Goal: Find specific page/section: Find specific page/section

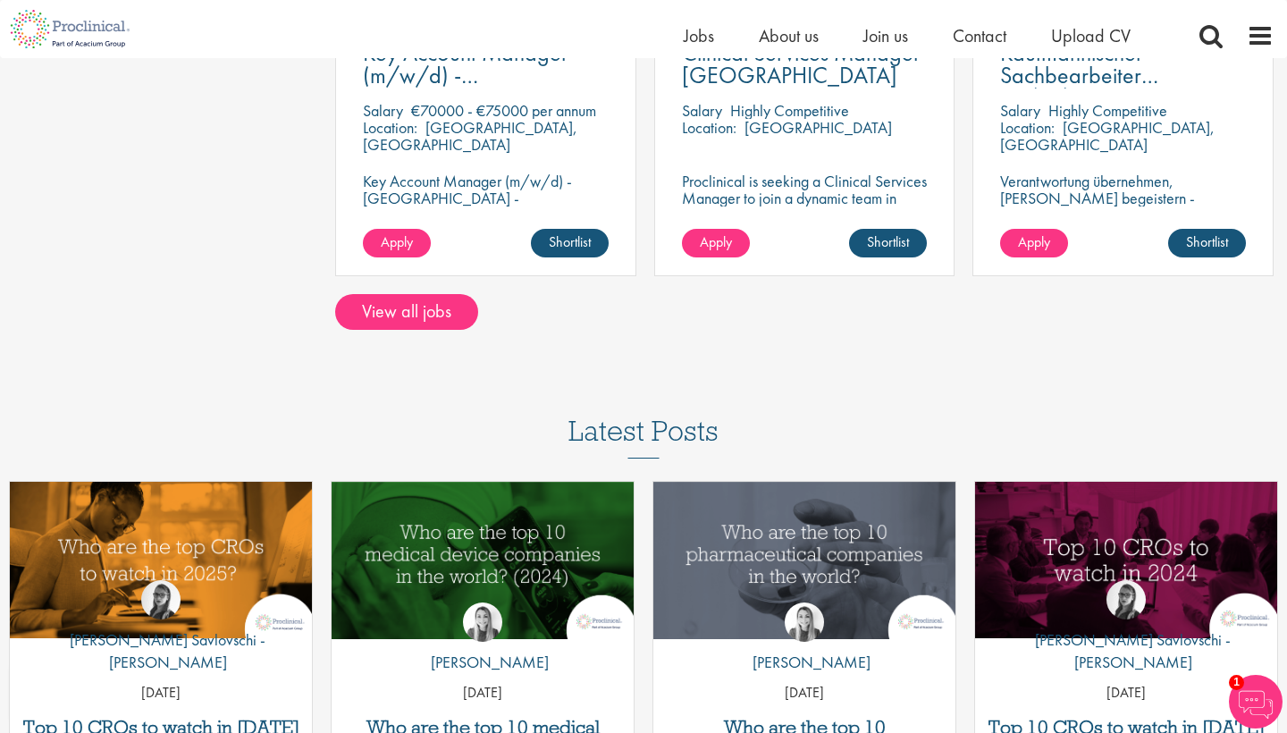
scroll to position [1437, 0]
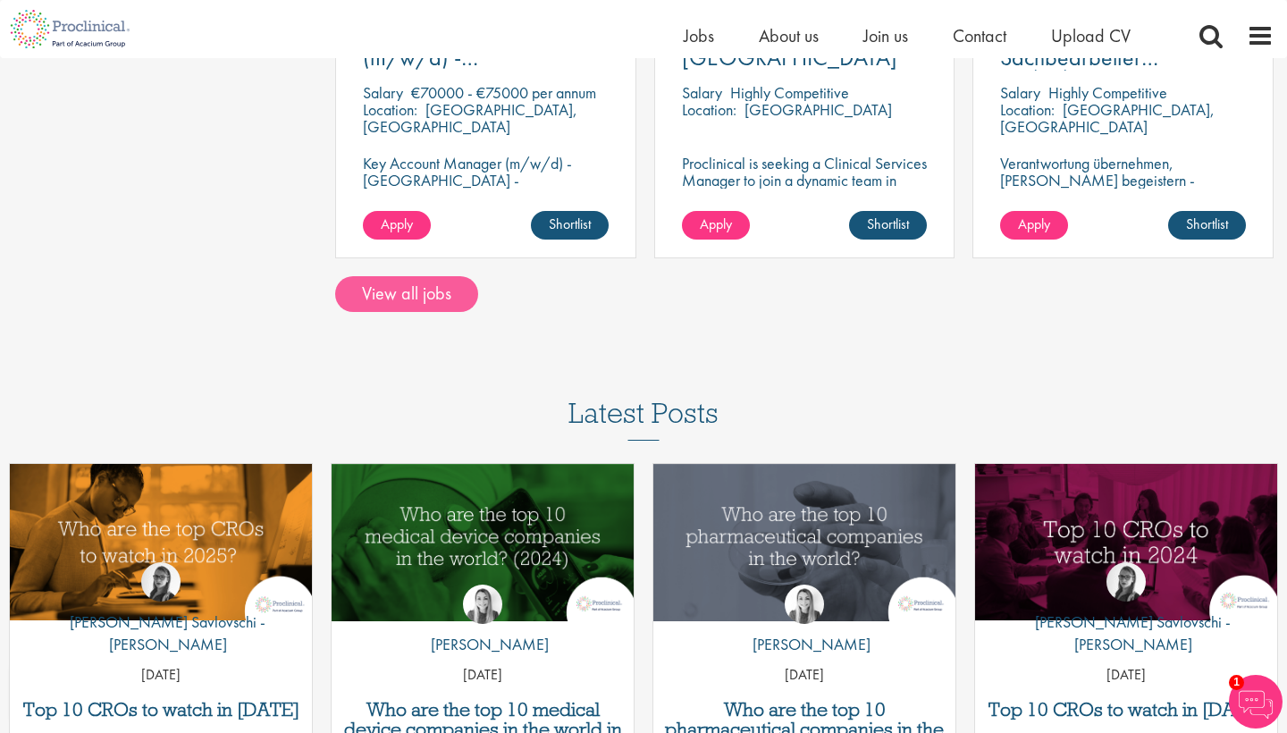
click at [426, 297] on link "View all jobs" at bounding box center [406, 294] width 143 height 36
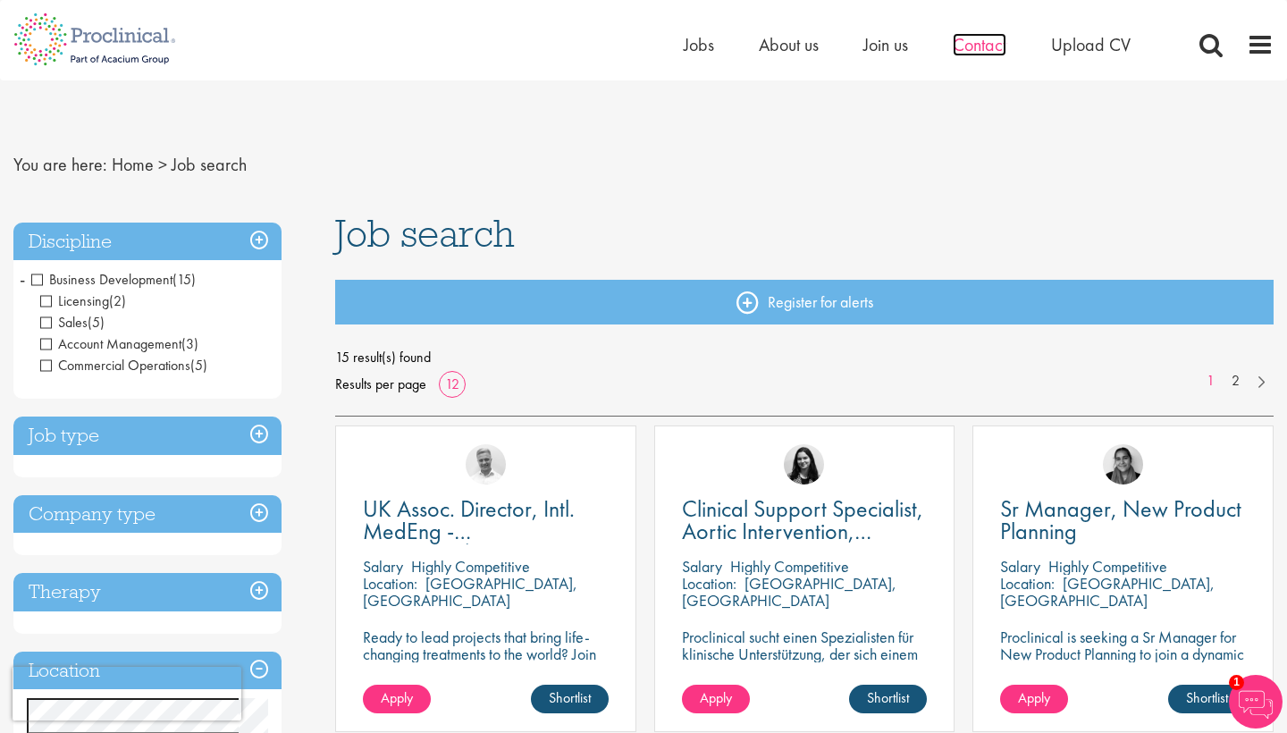
click at [984, 42] on span "Contact" at bounding box center [980, 44] width 54 height 23
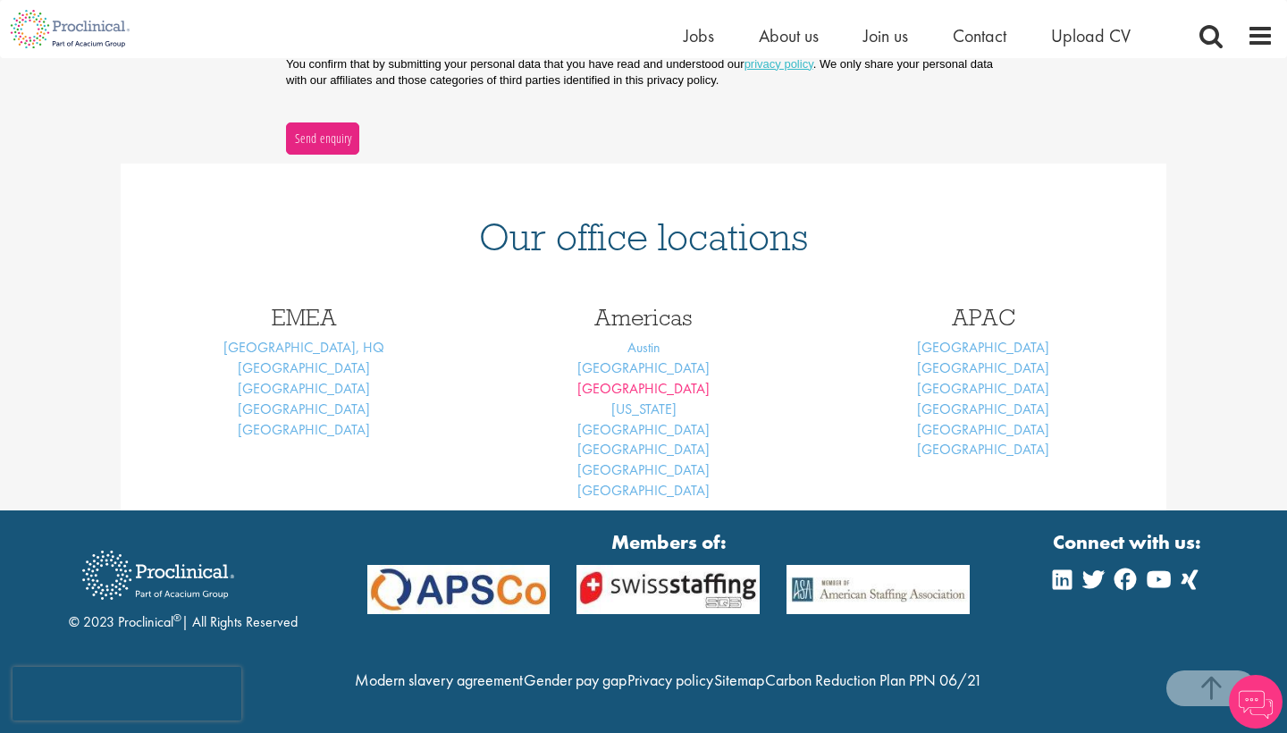
scroll to position [659, 0]
